Goal: Task Accomplishment & Management: Complete application form

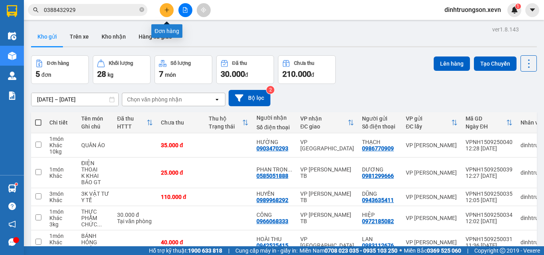
click at [166, 8] on icon "plus" at bounding box center [167, 10] width 6 height 6
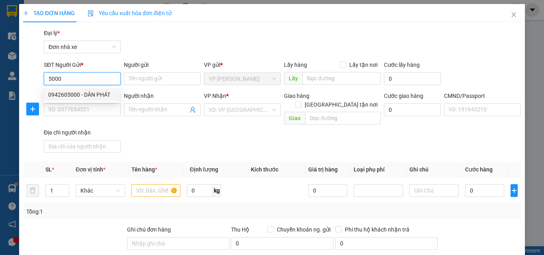
click at [81, 90] on div "0942605000 - DÂN PHÁT" at bounding box center [81, 94] width 76 height 13
type input "0942605000"
type input "DÂN PHÁT"
type input "0916973553"
type input "ANH HÀ"
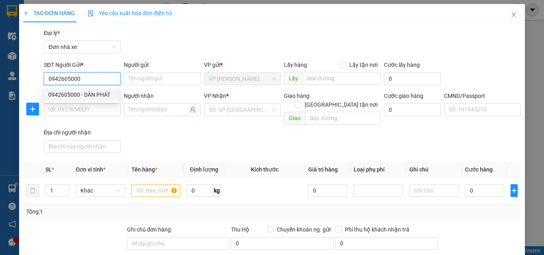
type input "037087001784 [PERSON_NAME]"
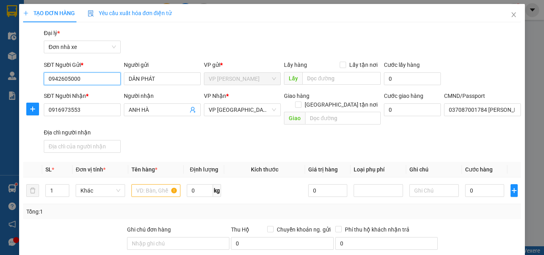
click at [92, 79] on input "0942605000" at bounding box center [82, 78] width 77 height 13
type input "0911654654"
click at [83, 94] on div "0911654654 - [PERSON_NAME]" at bounding box center [87, 94] width 78 height 9
type input "ĐỖ AN"
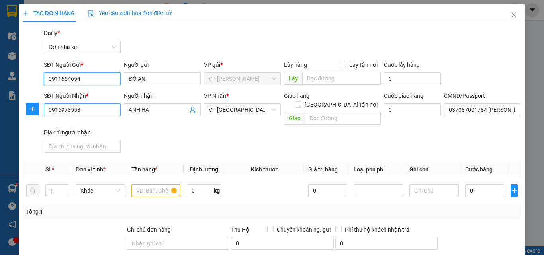
type input "0911654654"
click at [100, 111] on input "0916973553" at bounding box center [82, 110] width 77 height 13
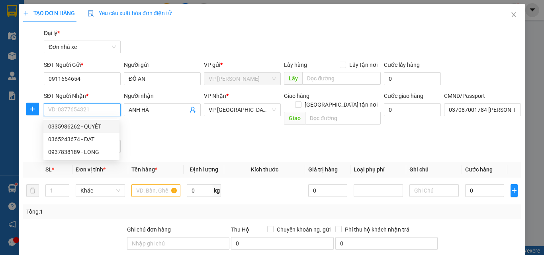
click at [99, 125] on div "0335986262 - QUYẾT" at bounding box center [81, 126] width 66 height 9
type input "0335986262"
type input "QUYẾT"
type input "033074004604 [PERSON_NAME] 2/43/184 ĐƯỜNG 19/5"
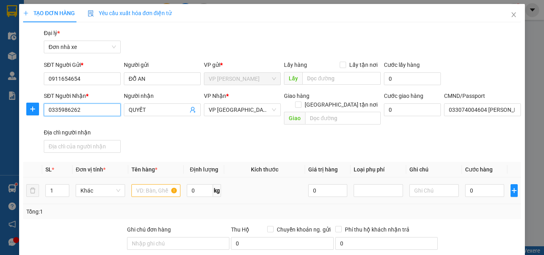
type input "0335986262"
click at [142, 184] on input "text" at bounding box center [155, 190] width 49 height 13
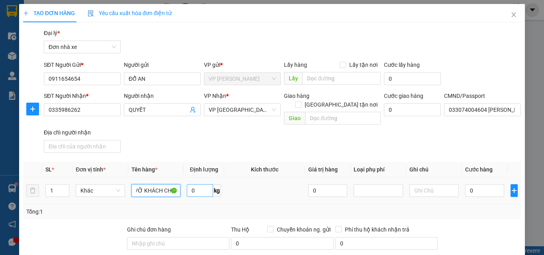
type input "LOA VỠ KHÁCH CHỊU"
click at [194, 184] on input "0" at bounding box center [200, 190] width 26 height 13
type input "18"
click at [479, 184] on input "0" at bounding box center [484, 190] width 39 height 13
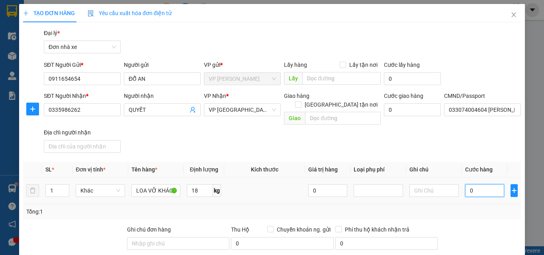
type input "4"
type input "40"
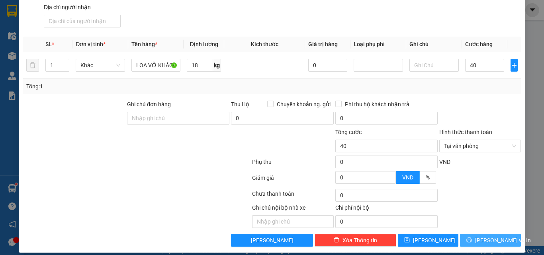
type input "40.000"
click at [487, 236] on span "[PERSON_NAME] và In" at bounding box center [503, 240] width 56 height 9
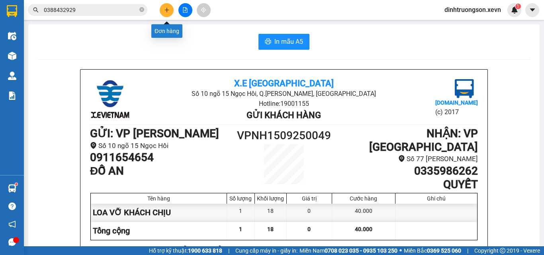
click at [166, 6] on button at bounding box center [167, 10] width 14 height 14
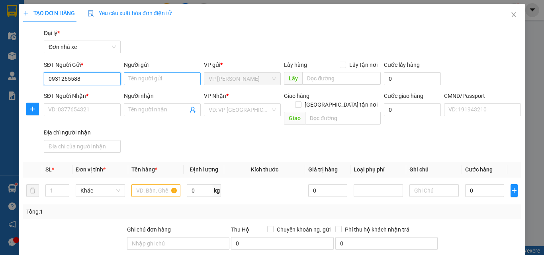
type input "0931265588"
click at [145, 79] on input "Người gửi" at bounding box center [162, 78] width 77 height 13
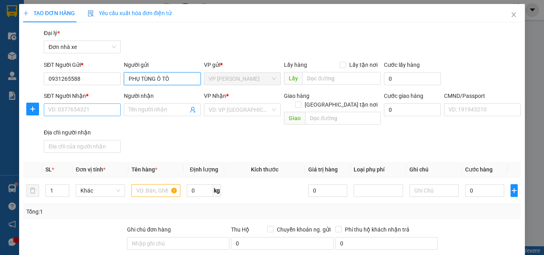
type input "PHỤ TÙNG Ô TÔ"
click at [108, 105] on input "SĐT Người Nhận *" at bounding box center [82, 110] width 77 height 13
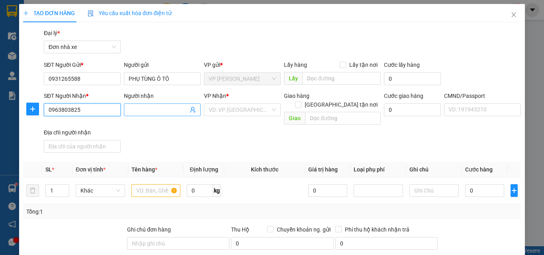
type input "0963803825"
click at [164, 111] on input "Người nhận" at bounding box center [158, 110] width 59 height 9
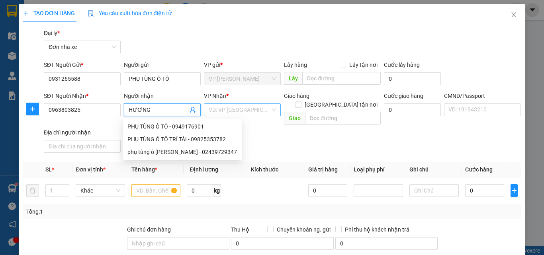
type input "HƯƠNG"
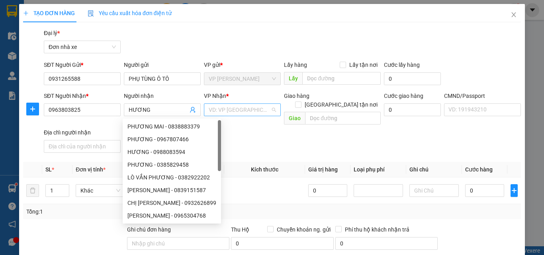
click at [233, 109] on input "search" at bounding box center [240, 110] width 62 height 12
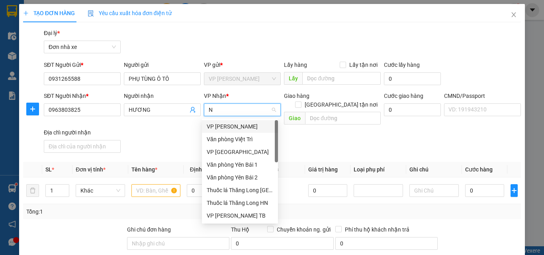
type input "ND"
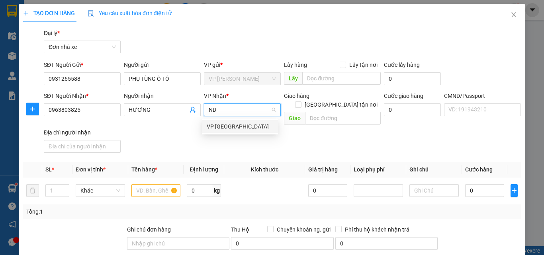
click at [238, 126] on div "VP [GEOGRAPHIC_DATA]" at bounding box center [240, 126] width 66 height 9
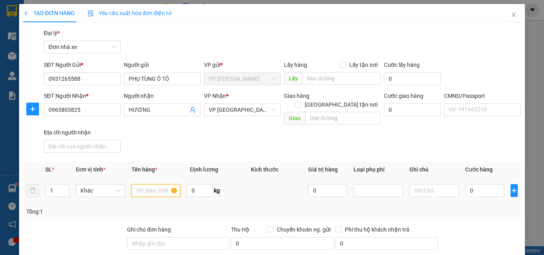
click at [160, 184] on input "text" at bounding box center [155, 190] width 49 height 13
type input "PHỤ TÙNG"
click at [200, 186] on input "0" at bounding box center [200, 190] width 26 height 13
type input "4"
click at [475, 184] on input "0" at bounding box center [484, 190] width 39 height 13
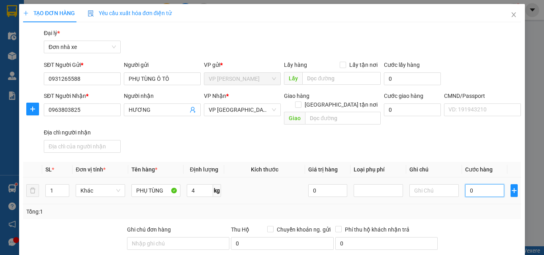
type input "3"
type input "30"
type input "3"
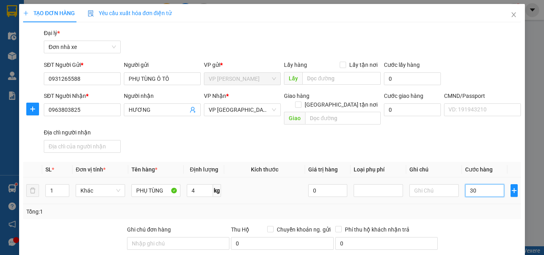
type input "3"
type input "35"
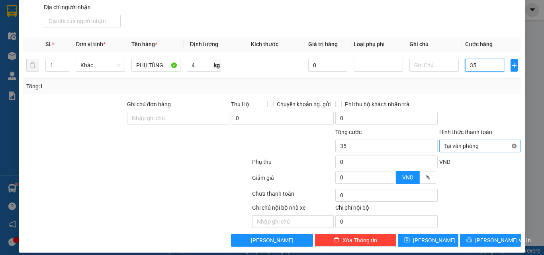
type input "35"
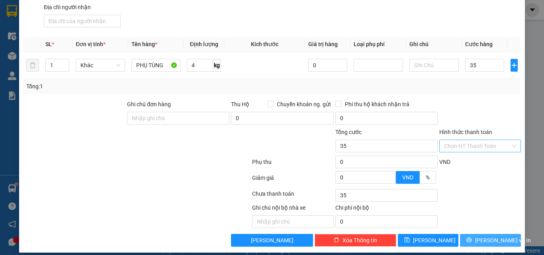
click at [486, 234] on button "[PERSON_NAME] và In" at bounding box center [490, 240] width 61 height 13
type input "35.000"
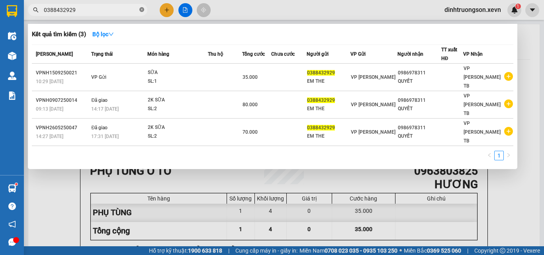
click at [140, 9] on icon "close-circle" at bounding box center [141, 9] width 5 height 5
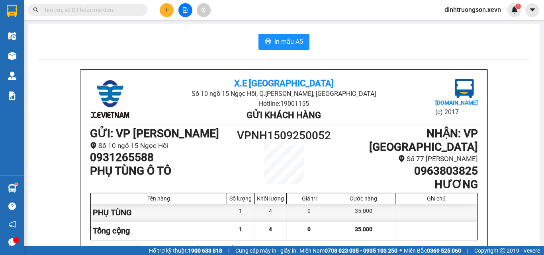
click at [86, 11] on input "text" at bounding box center [91, 10] width 94 height 9
click at [88, 12] on input "text" at bounding box center [91, 10] width 94 height 9
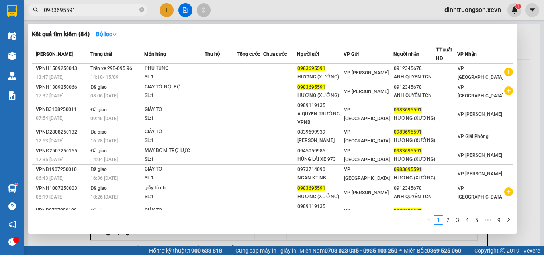
type input "0983695591"
click at [142, 10] on icon "close-circle" at bounding box center [141, 9] width 5 height 5
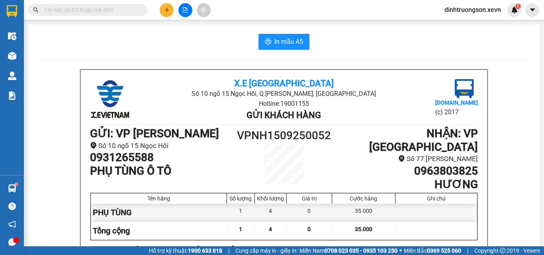
click at [78, 10] on input "text" at bounding box center [91, 10] width 94 height 9
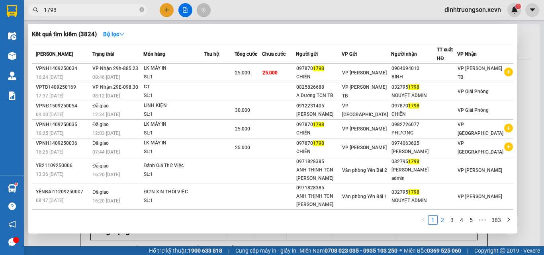
type input "1798"
click at [444, 219] on link "2" at bounding box center [442, 220] width 9 height 9
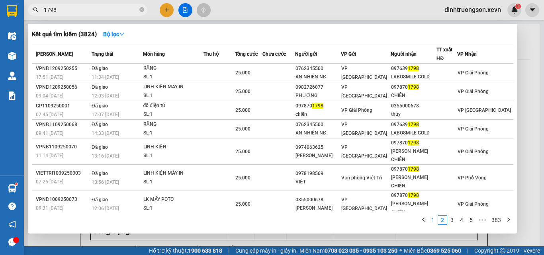
click at [435, 218] on link "1" at bounding box center [432, 220] width 9 height 9
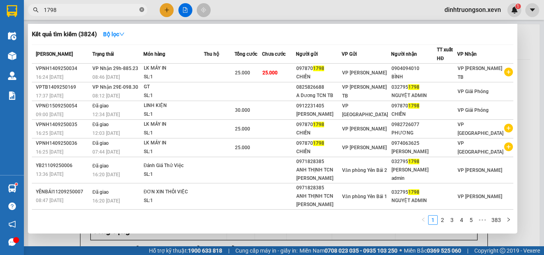
drag, startPoint x: 143, startPoint y: 11, endPoint x: 90, endPoint y: 11, distance: 53.0
click at [143, 11] on icon "close-circle" at bounding box center [141, 9] width 5 height 5
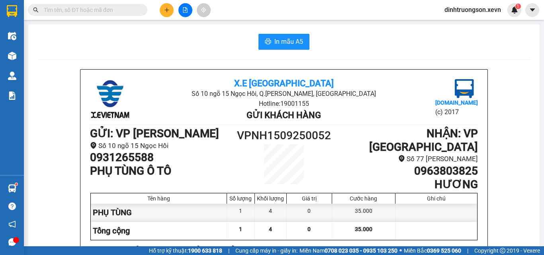
paste input "0327951798"
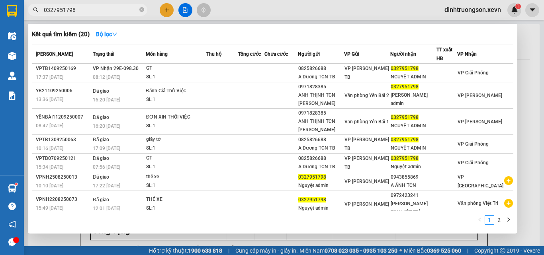
type input "0327951798"
click at [141, 9] on icon "close-circle" at bounding box center [141, 9] width 5 height 5
